Goal: Transaction & Acquisition: Purchase product/service

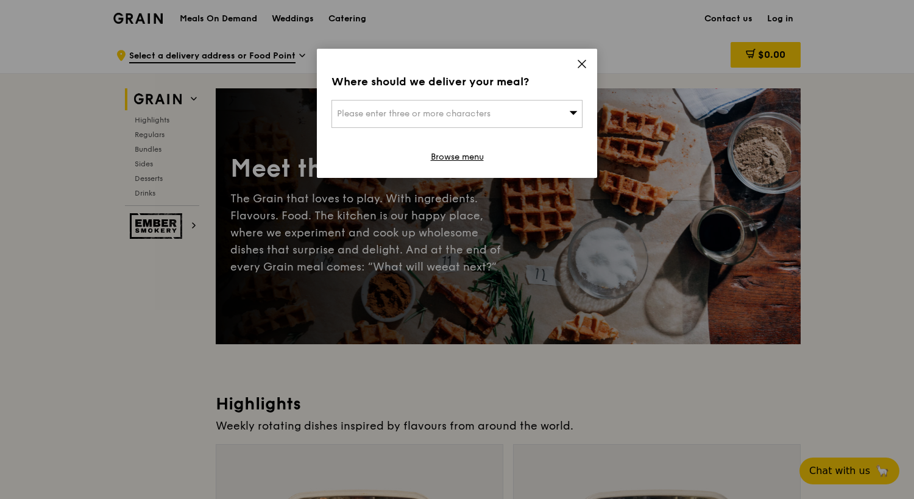
click at [579, 62] on icon at bounding box center [581, 63] width 7 height 7
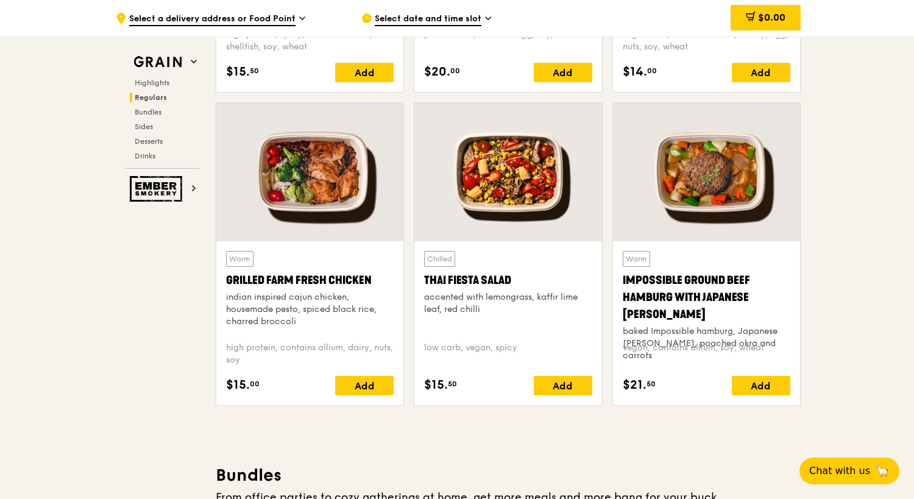
scroll to position [1332, 0]
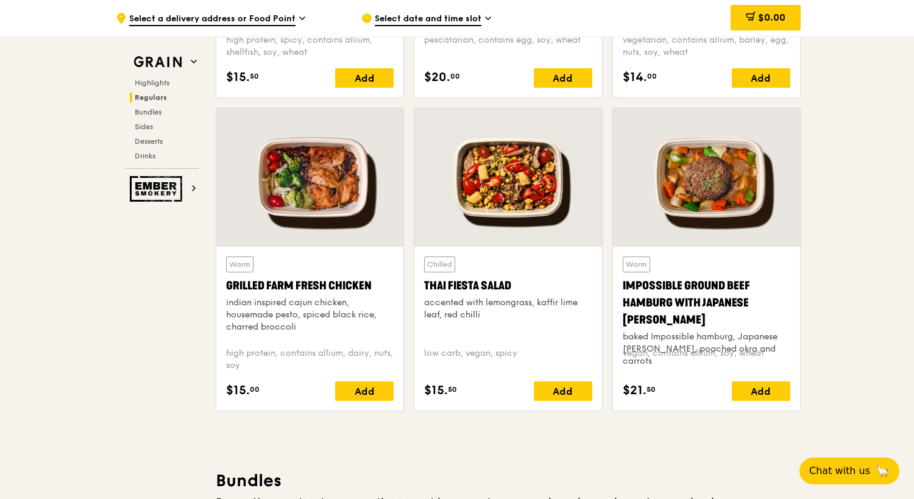
click at [301, 202] on div at bounding box center [309, 177] width 187 height 138
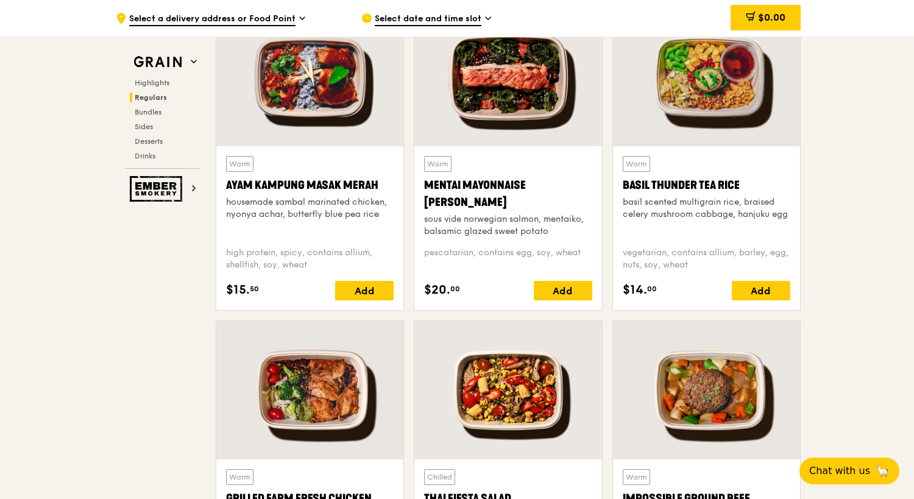
scroll to position [1087, 0]
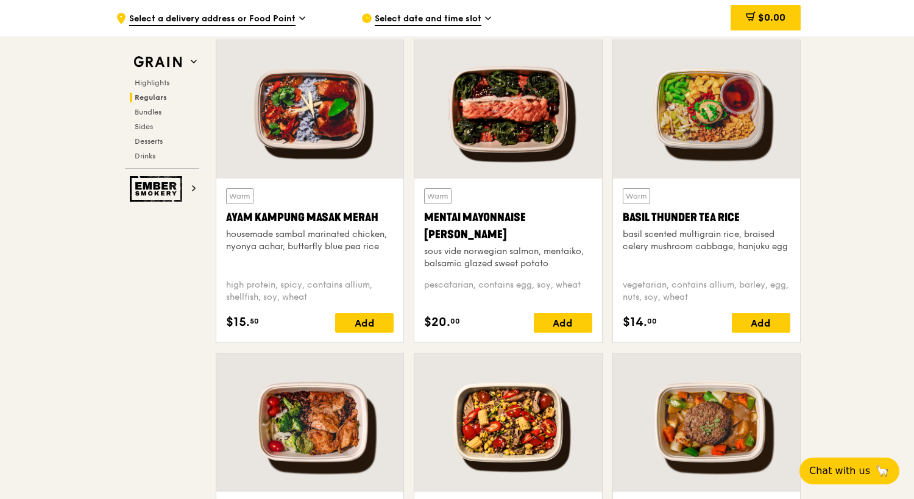
click at [665, 130] on div at bounding box center [706, 109] width 187 height 138
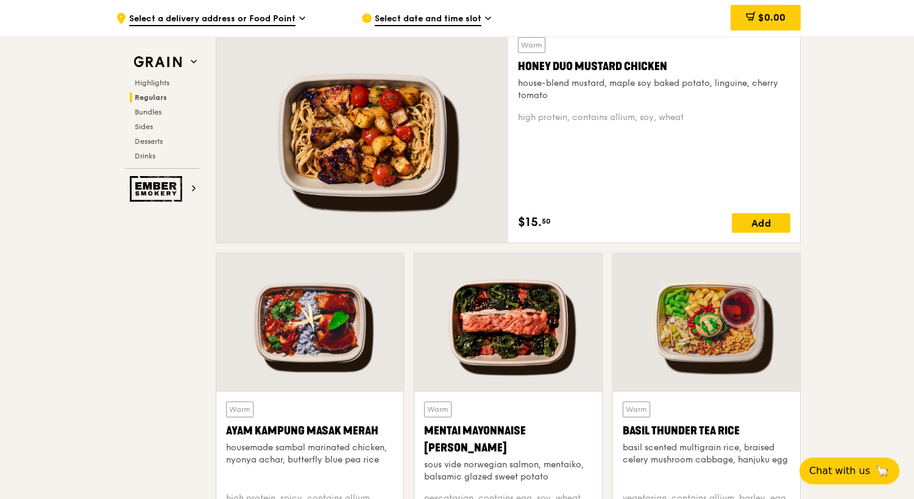
scroll to position [861, 0]
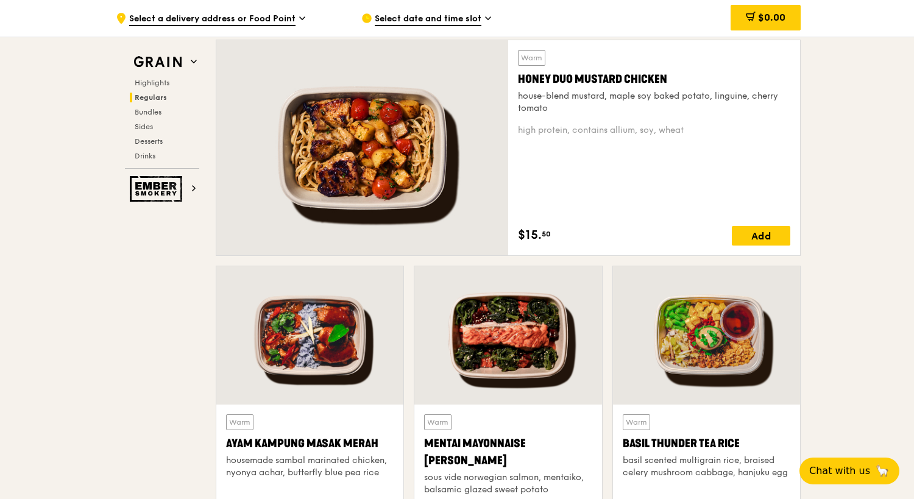
click at [380, 155] on div at bounding box center [362, 147] width 292 height 215
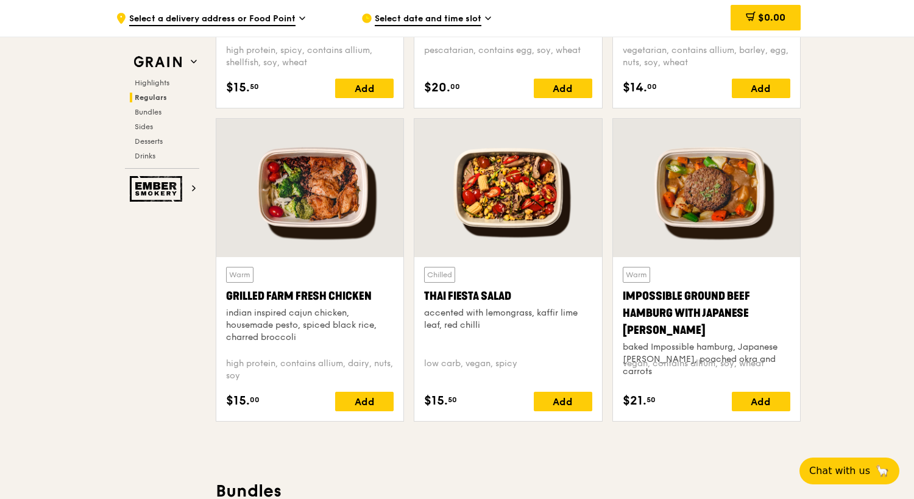
scroll to position [1447, 0]
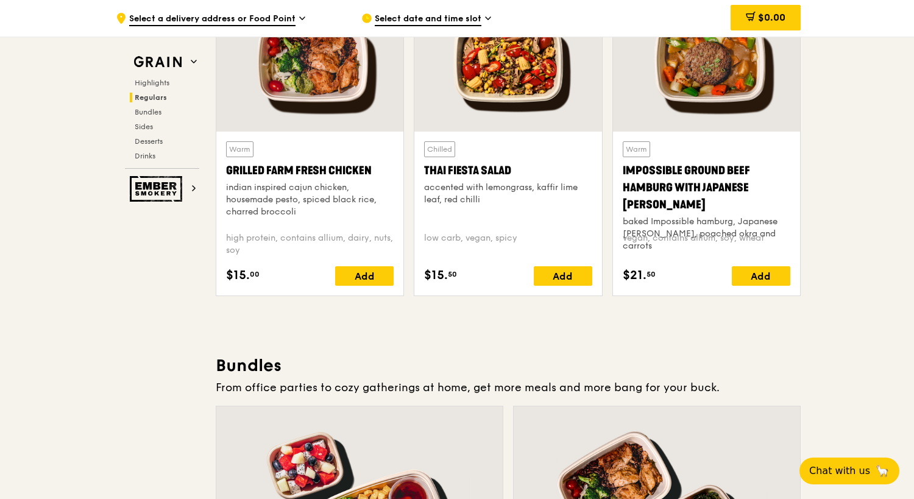
click at [332, 92] on div at bounding box center [309, 62] width 187 height 138
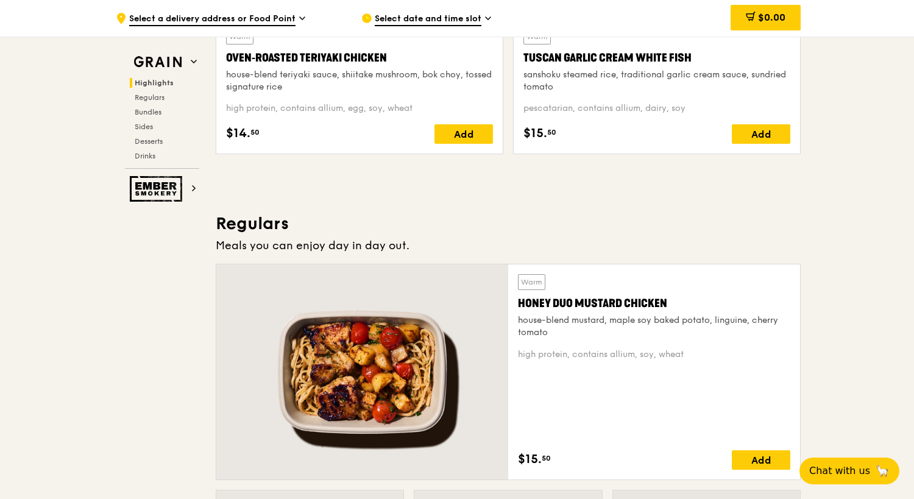
scroll to position [640, 0]
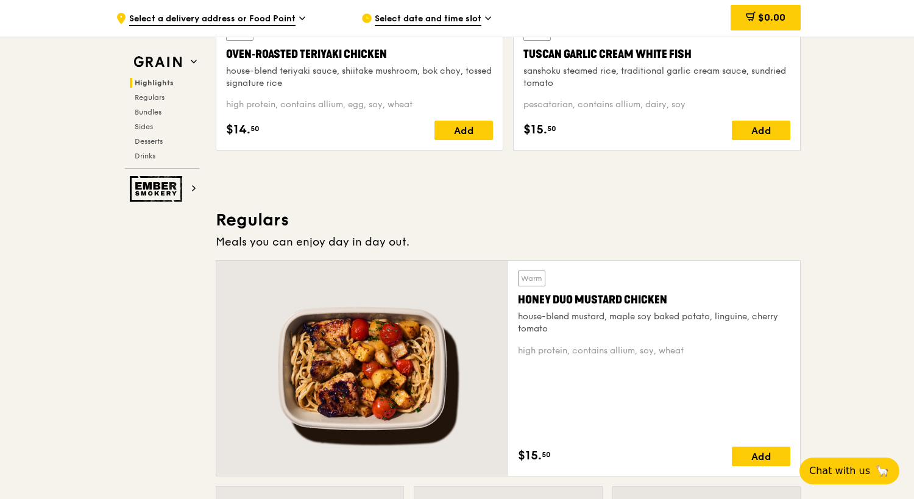
click at [319, 375] on div at bounding box center [362, 368] width 292 height 215
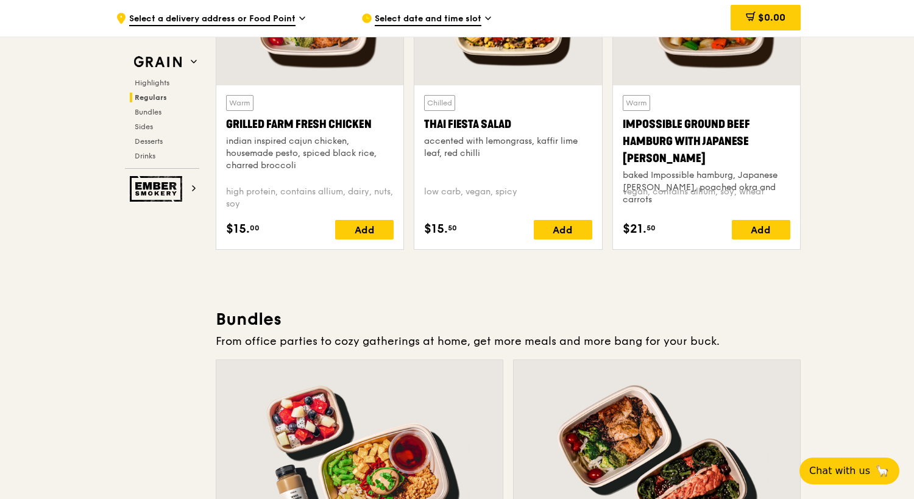
scroll to position [1494, 0]
click at [335, 67] on div at bounding box center [309, 15] width 187 height 138
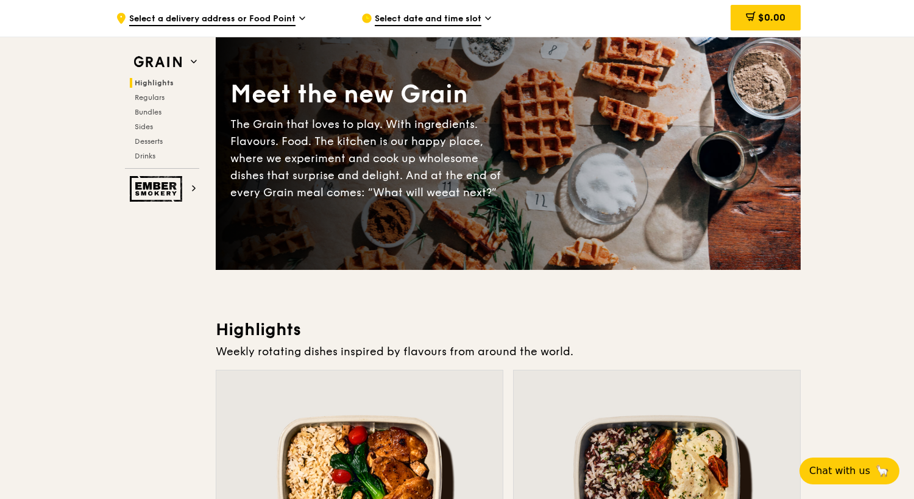
scroll to position [0, 0]
